Goal: Transaction & Acquisition: Download file/media

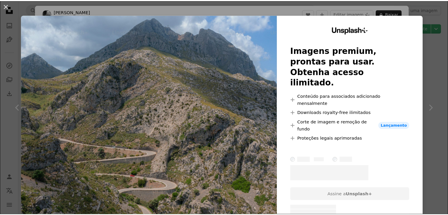
scroll to position [1279, 0]
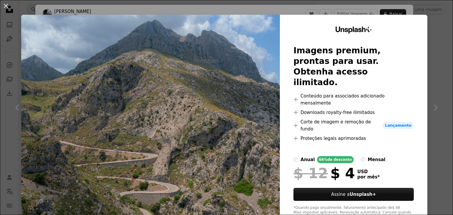
click at [429, 57] on div "An X shape Unsplash+ Imagens premium, prontas para usar. Obtenha acesso ilimita…" at bounding box center [226, 107] width 453 height 215
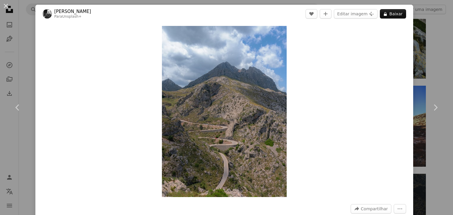
click at [24, 53] on div "An X shape Chevron left Chevron right [PERSON_NAME] Para Unsplash+ A heart A pl…" at bounding box center [226, 107] width 453 height 215
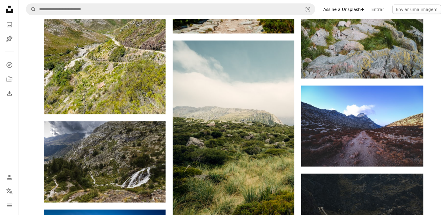
scroll to position [1287, 0]
